Goal: Contribute content

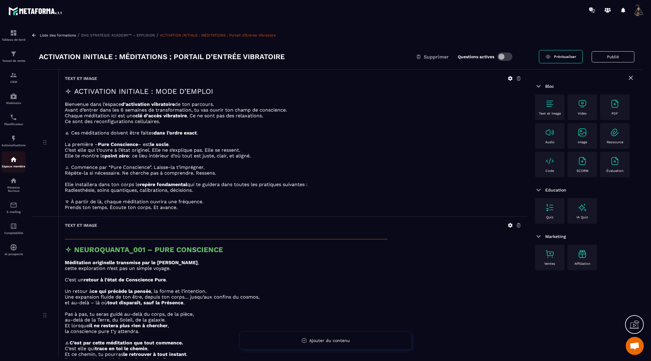
click at [15, 168] on p "Espace membre" at bounding box center [14, 165] width 24 height 3
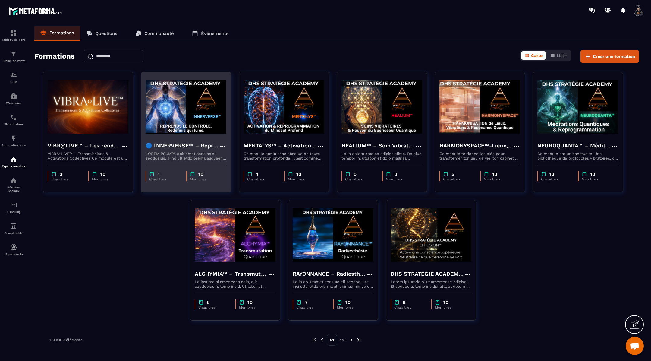
click at [171, 110] on img at bounding box center [186, 107] width 81 height 60
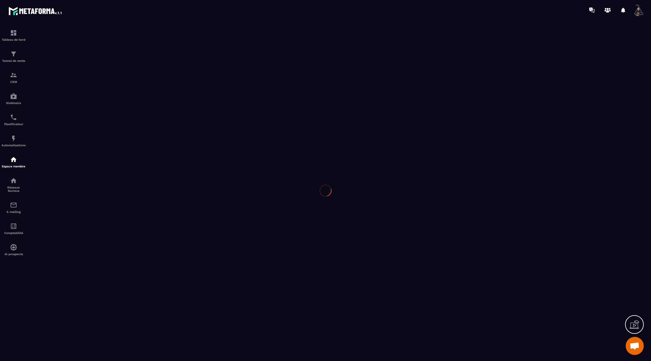
click at [171, 110] on div at bounding box center [325, 190] width 651 height 340
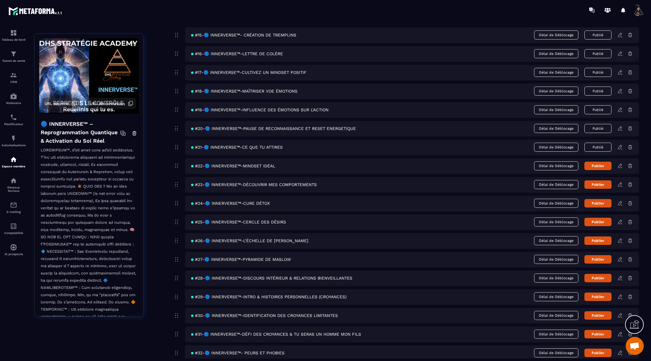
scroll to position [339, 0]
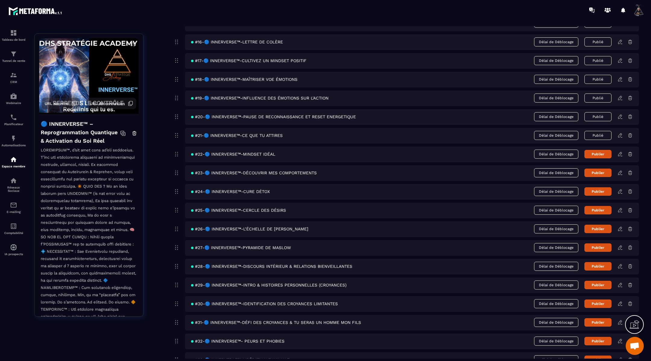
click at [621, 153] on icon at bounding box center [620, 153] width 1 height 1
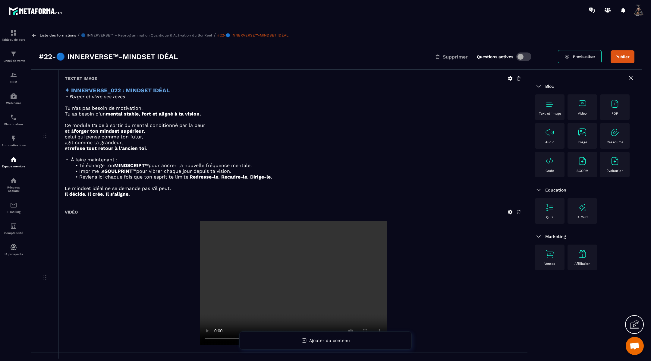
click at [509, 210] on icon at bounding box center [510, 212] width 5 height 5
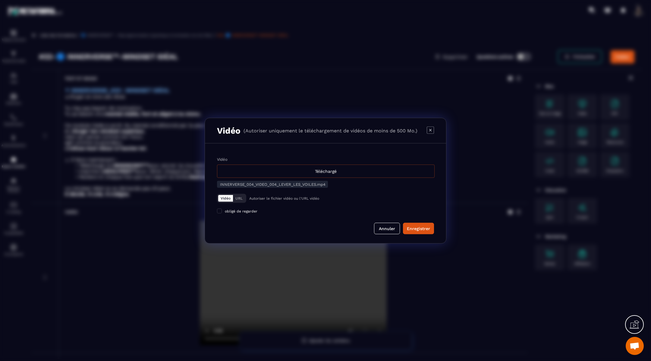
click at [312, 167] on div "Téléchargé" at bounding box center [326, 170] width 218 height 13
click at [0, 0] on input "Vidéo Téléchargé" at bounding box center [0, 0] width 0 height 0
click at [425, 227] on div "Enregistrer" at bounding box center [418, 228] width 23 height 6
